Goal: Task Accomplishment & Management: Manage account settings

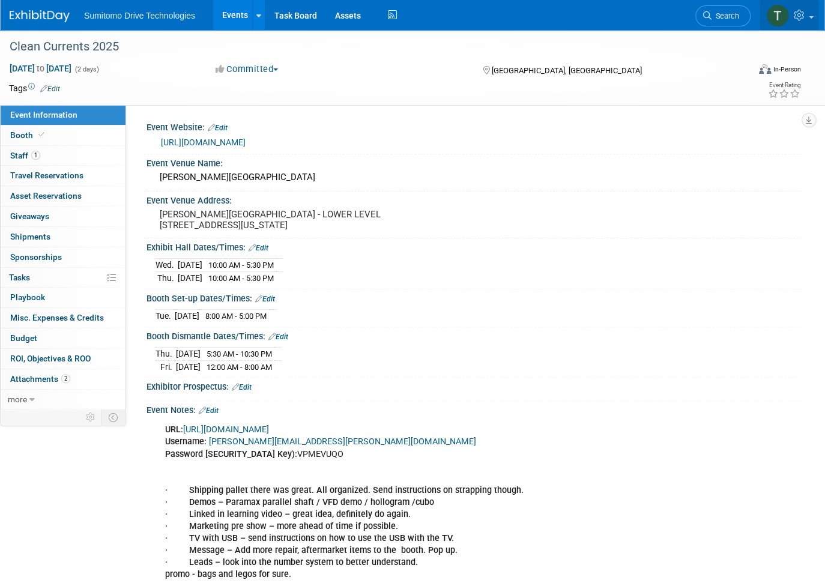
click at [806, 14] on icon at bounding box center [801, 15] width 14 height 11
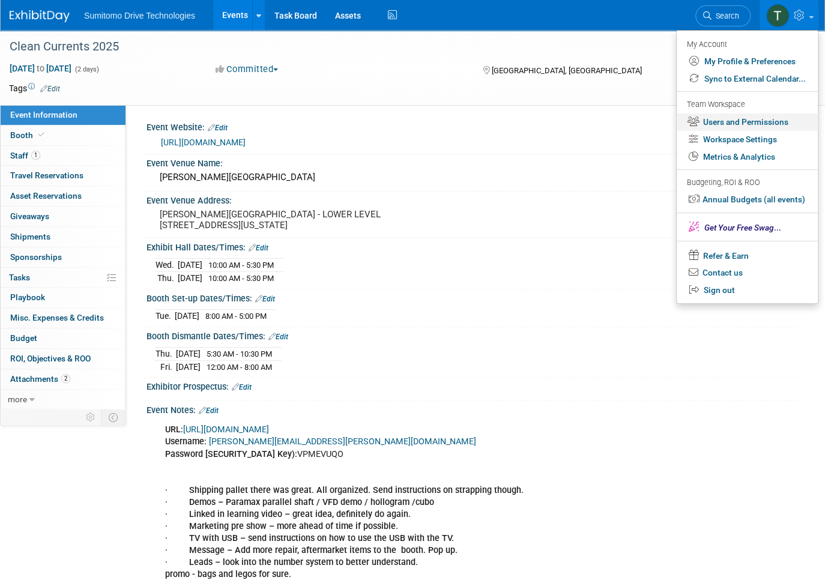
click at [774, 121] on link "Users and Permissions" at bounding box center [747, 122] width 141 height 17
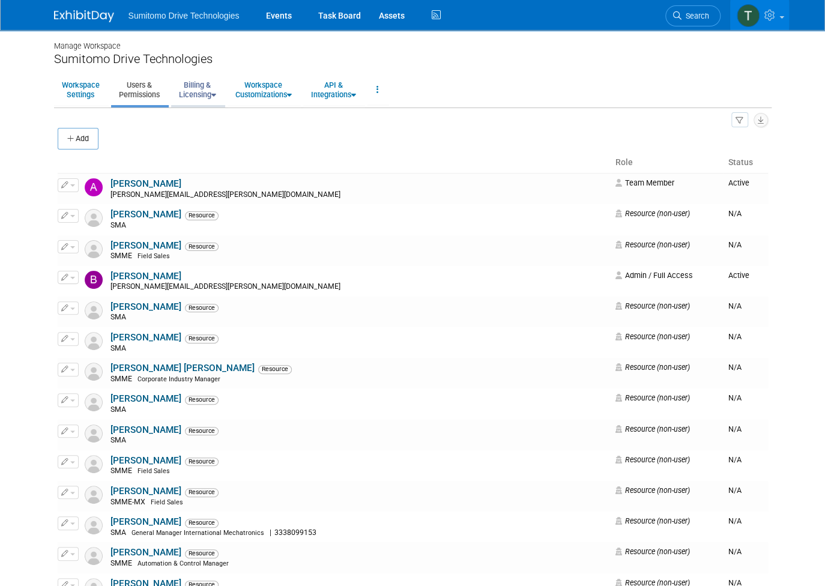
click at [194, 91] on link "Billing & Licensing" at bounding box center [197, 89] width 53 height 29
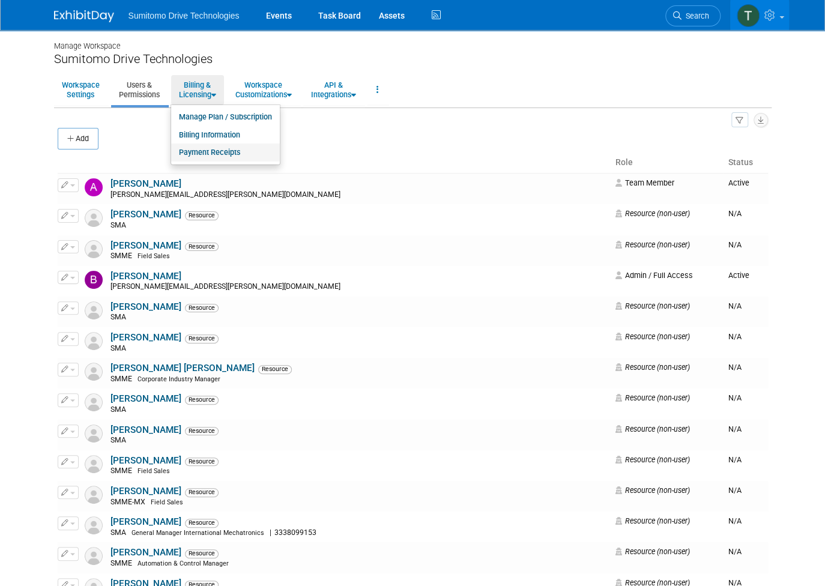
click at [193, 151] on link "Payment Receipts" at bounding box center [225, 153] width 109 height 18
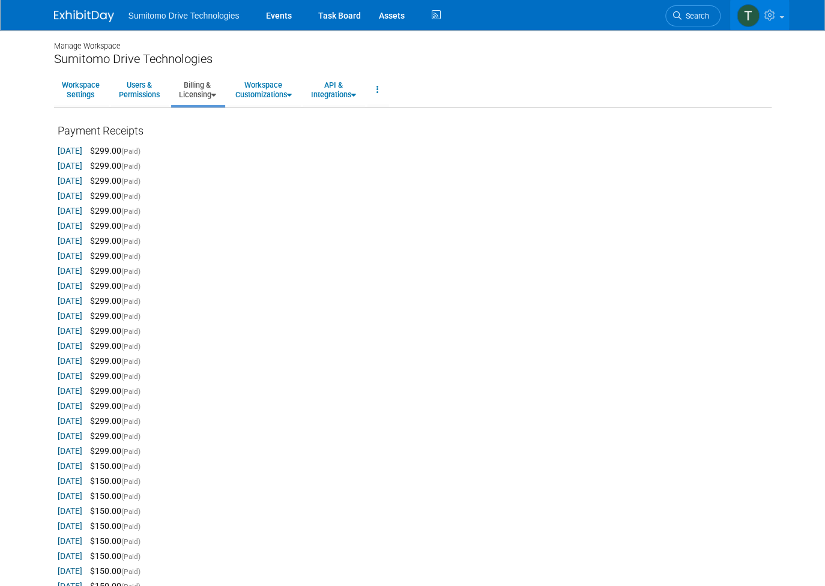
click at [62, 147] on link "Sep 10, 2025" at bounding box center [70, 151] width 25 height 10
